Goal: Navigation & Orientation: Find specific page/section

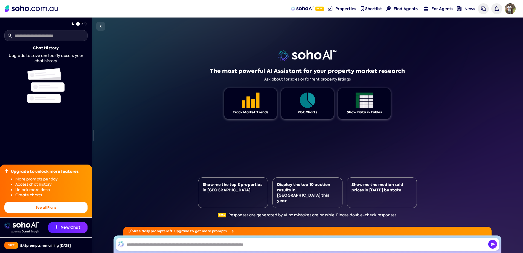
click at [172, 156] on div "The most powerful AI Assistant for your property market research Ask about for …" at bounding box center [307, 135] width 431 height 235
click at [184, 135] on div "The most powerful AI Assistant for your property market research Ask about for …" at bounding box center [307, 135] width 431 height 235
click at [339, 11] on span "Properties" at bounding box center [346, 8] width 21 height 5
click at [247, 107] on img at bounding box center [251, 99] width 18 height 15
